Goal: Transaction & Acquisition: Purchase product/service

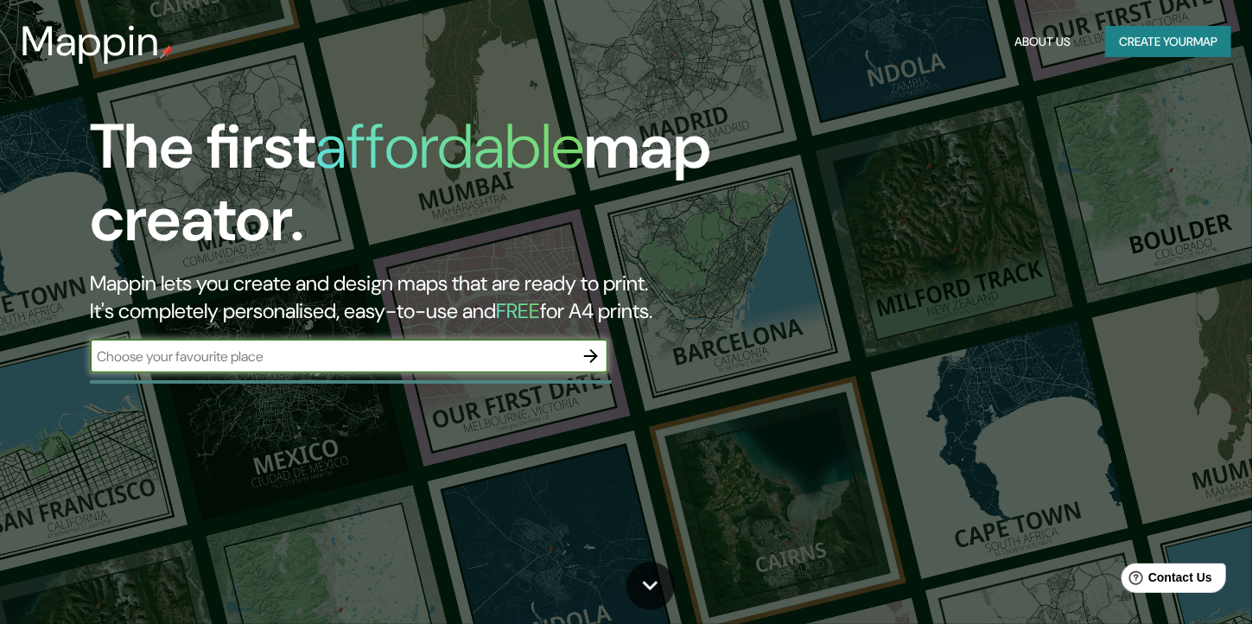
click at [467, 353] on input "text" at bounding box center [332, 356] width 484 height 20
type input "chile parque rkf el durazno"
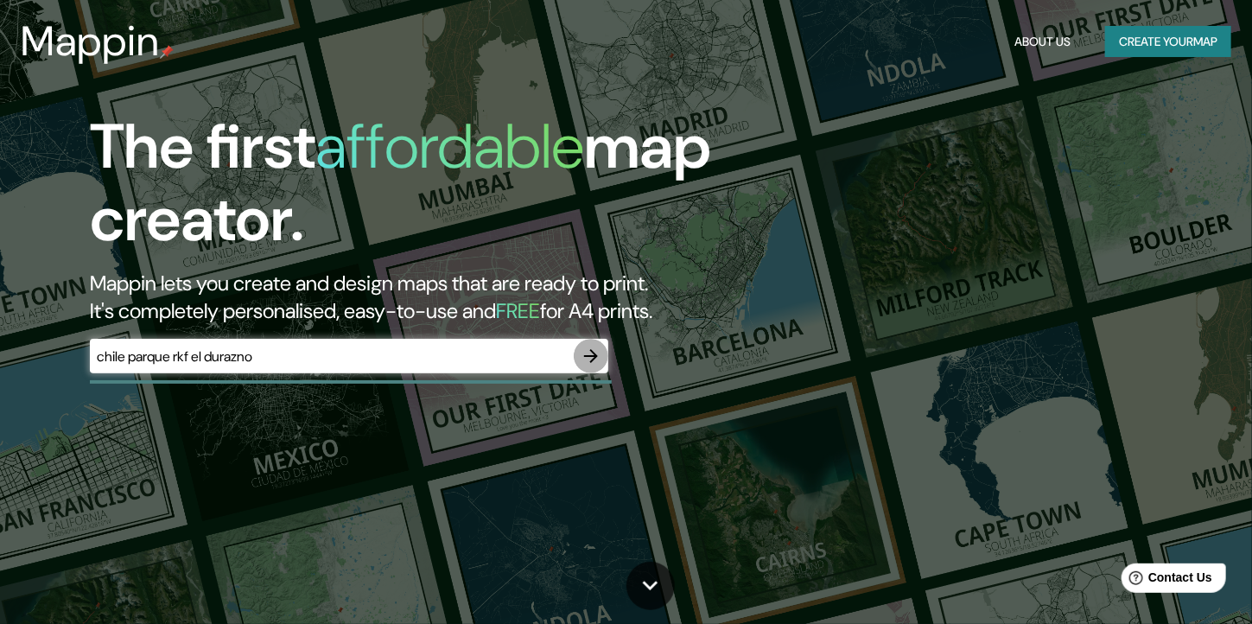
click at [591, 348] on icon "button" at bounding box center [591, 356] width 21 height 21
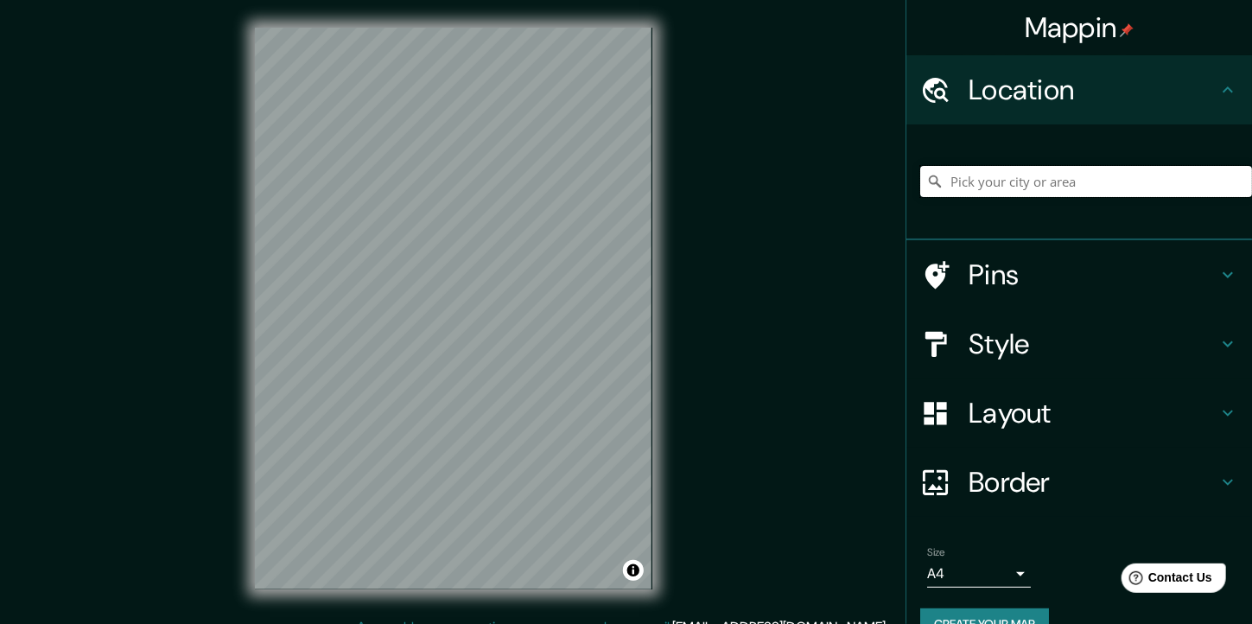
click at [1151, 175] on input "Pick your city or area" at bounding box center [1086, 181] width 332 height 31
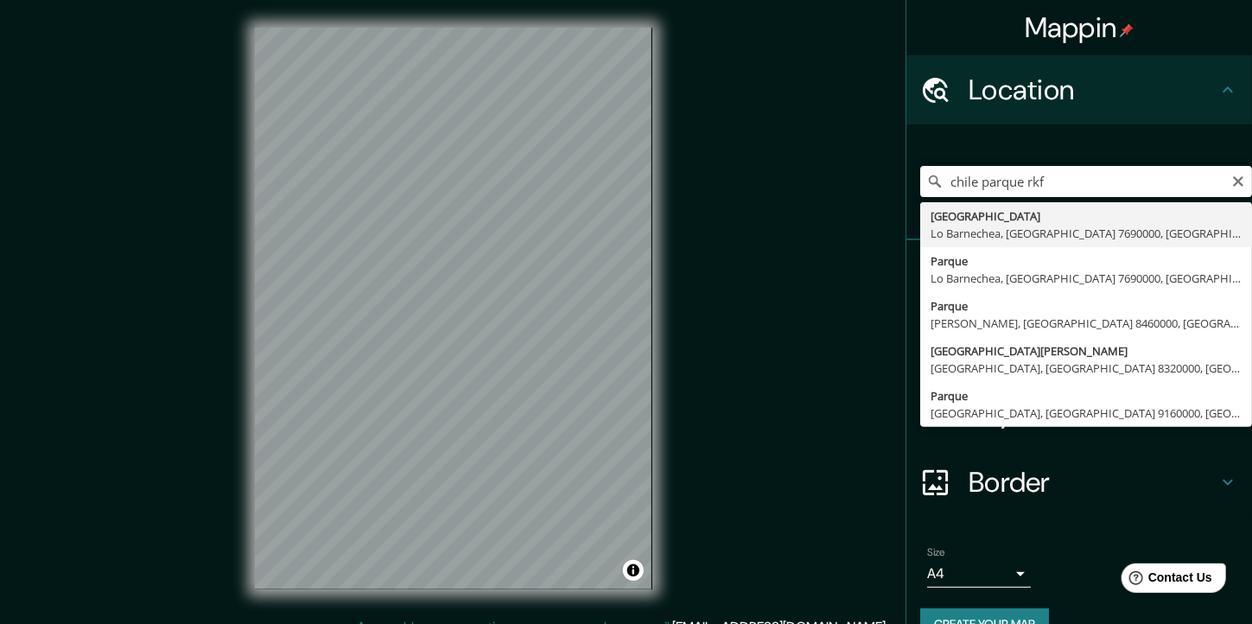
type input "[GEOGRAPHIC_DATA], [GEOGRAPHIC_DATA], [GEOGRAPHIC_DATA] 7690000, [GEOGRAPHIC_DA…"
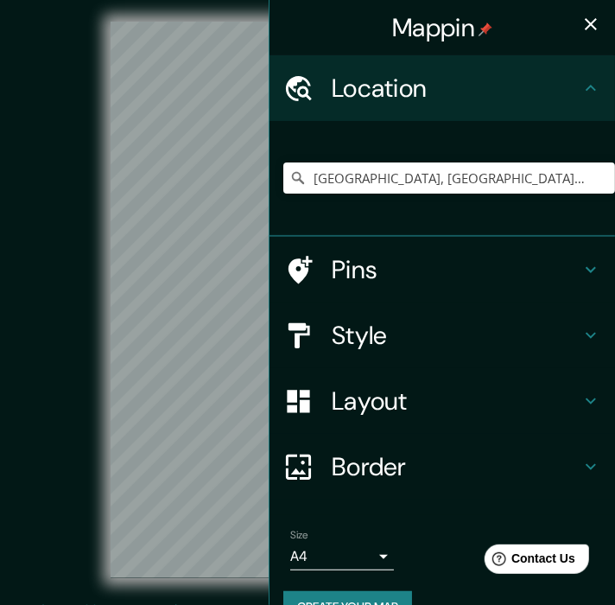
click at [102, 349] on div "© Mapbox © OpenStreetMap Improve this map" at bounding box center [308, 300] width 554 height 544
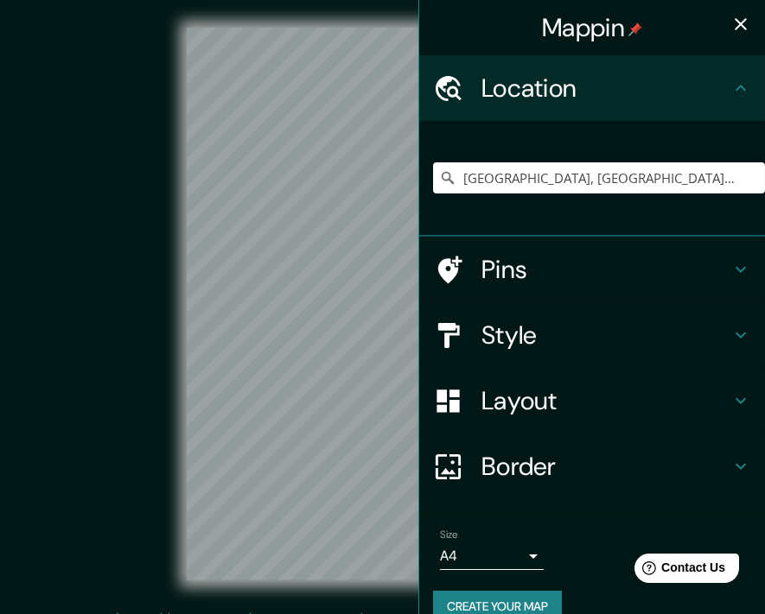
click at [90, 106] on div "© Mapbox © OpenStreetMap Improve this map" at bounding box center [382, 304] width 689 height 553
